Goal: Information Seeking & Learning: Learn about a topic

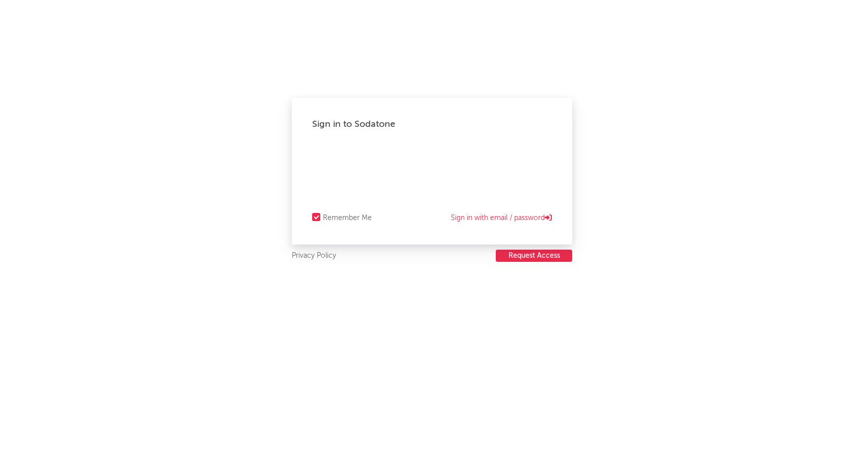
select select "recorded_music"
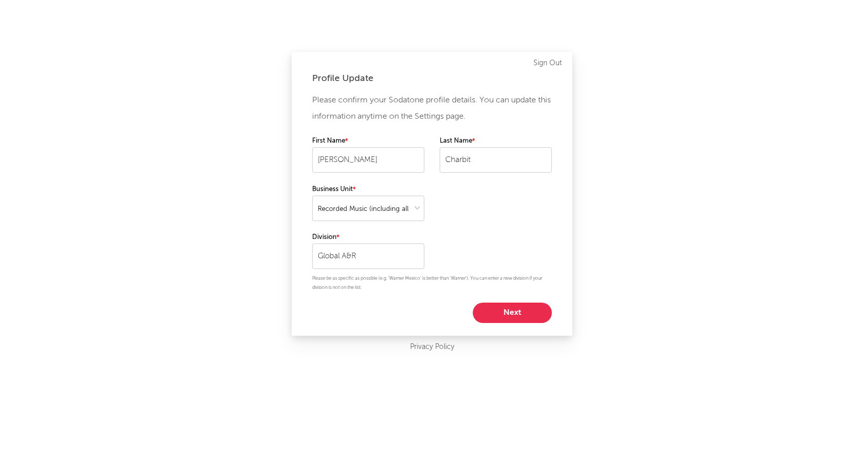
select select "recorded_music"
click at [498, 315] on button "Next" at bounding box center [512, 313] width 79 height 20
select select "director_vp"
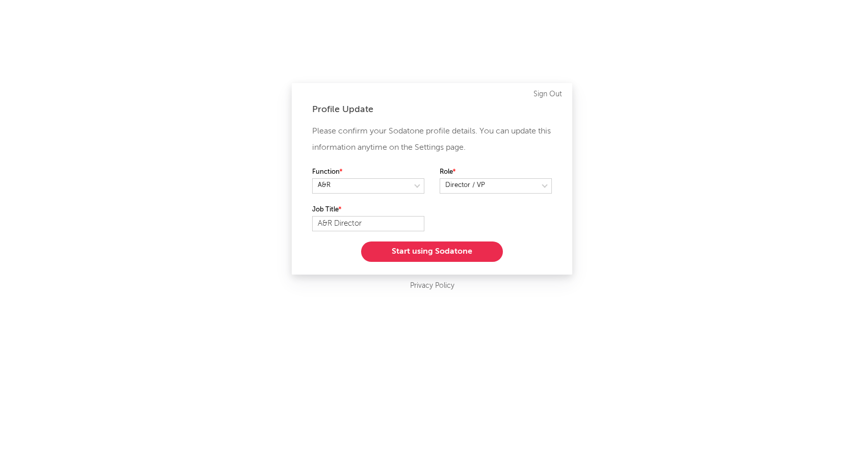
click at [461, 257] on button "Start using Sodatone" at bounding box center [432, 252] width 142 height 20
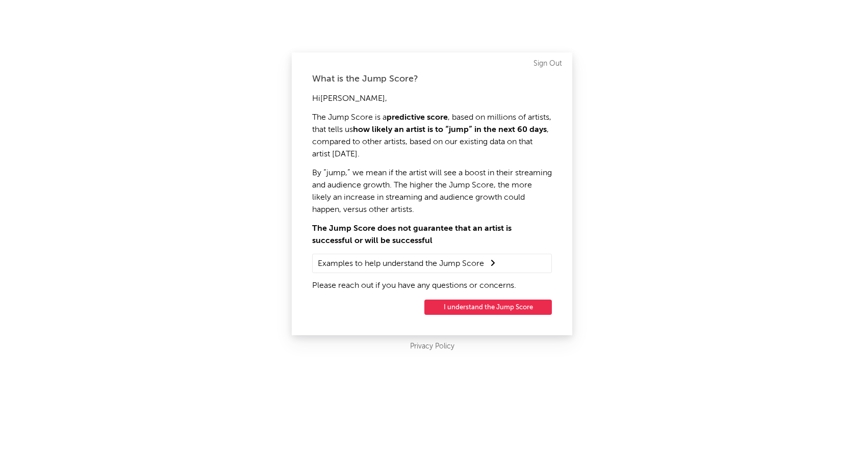
click at [460, 308] on button "I understand the Jump Score" at bounding box center [487, 307] width 127 height 15
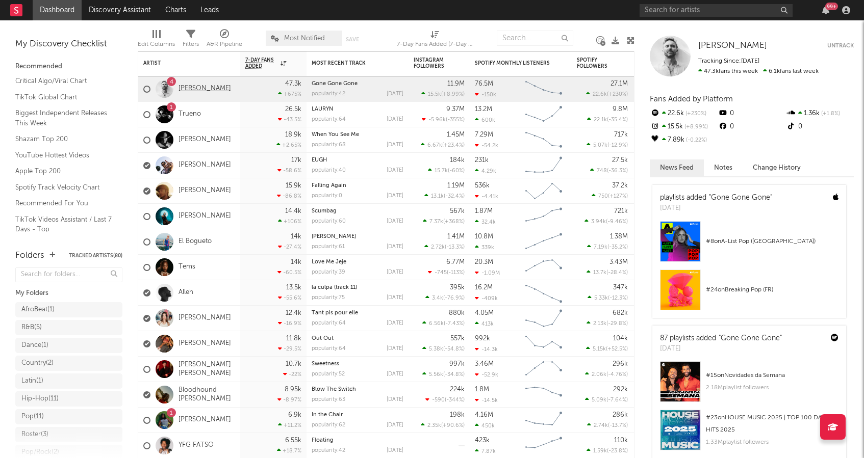
click at [201, 90] on link "[PERSON_NAME]" at bounding box center [204, 89] width 53 height 9
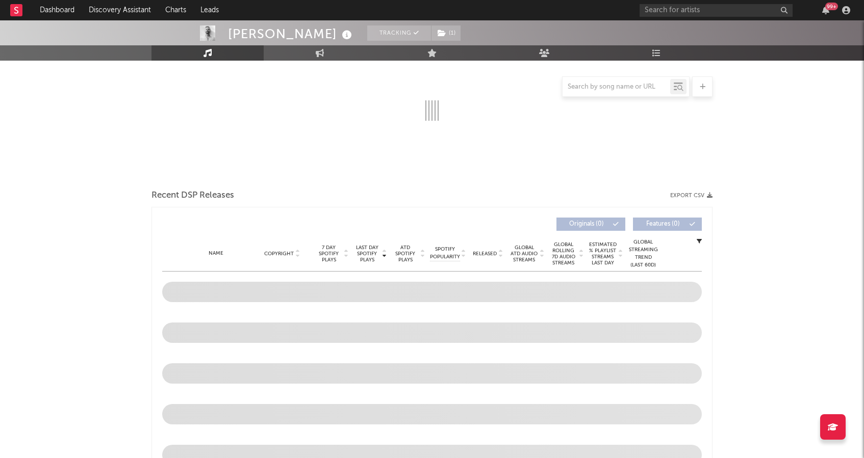
select select "6m"
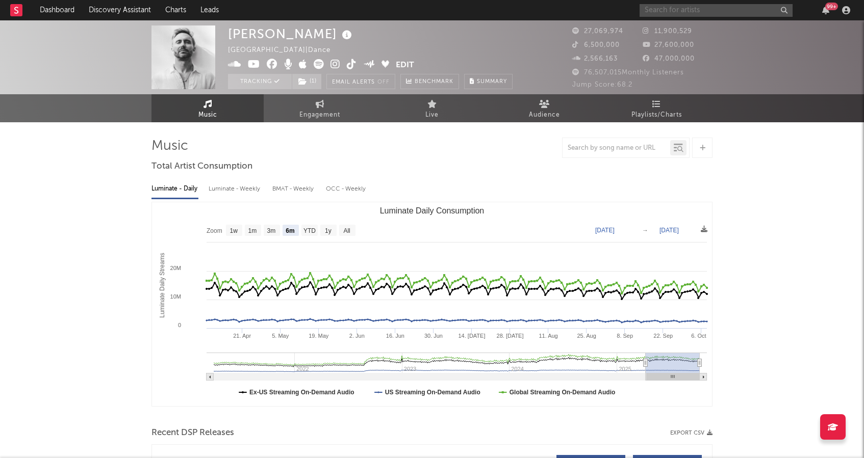
click at [662, 11] on input "text" at bounding box center [715, 10] width 153 height 13
type input "gone gone gone [PERSON_NAME]"
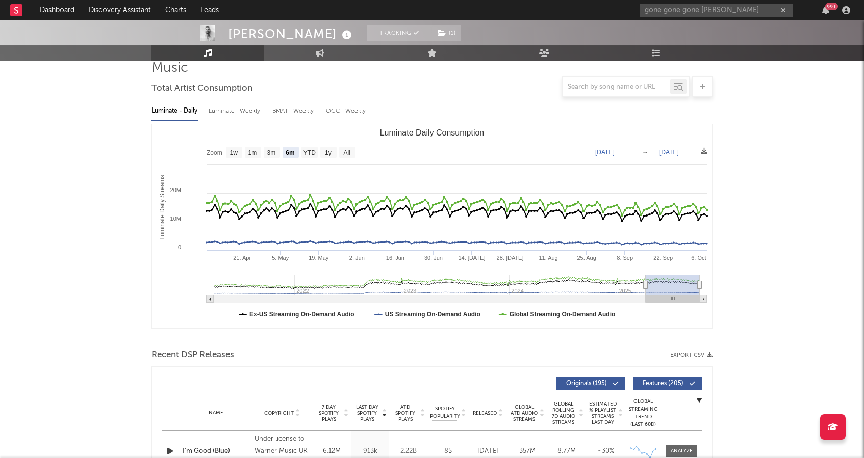
scroll to position [72, 0]
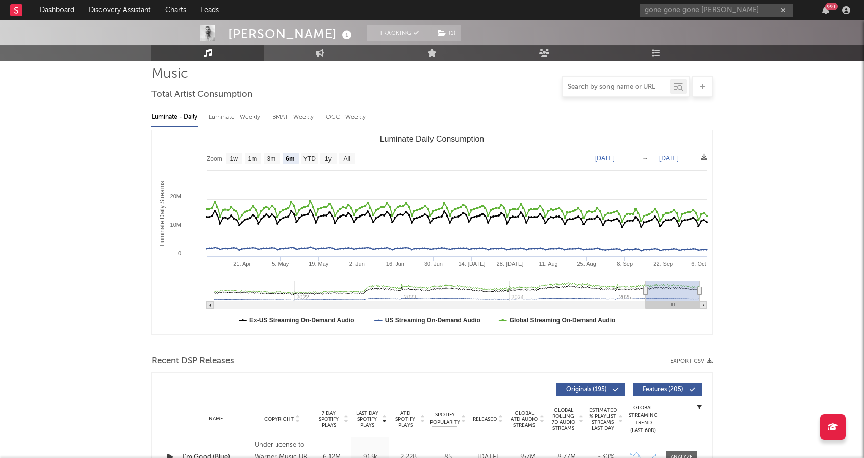
click at [592, 87] on input "text" at bounding box center [616, 87] width 108 height 8
type input "gone gone"
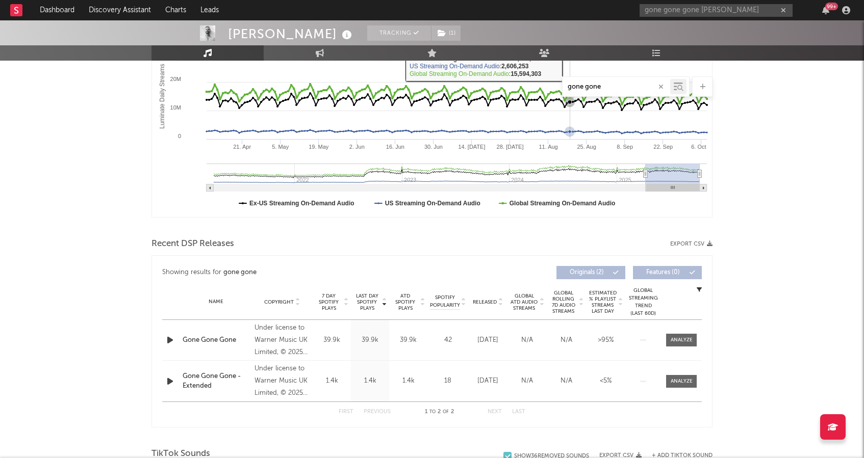
scroll to position [192, 0]
